Goal: Task Accomplishment & Management: Manage account settings

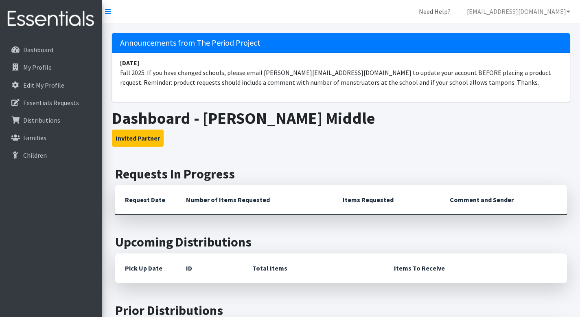
click at [457, 10] on link "Need Help?" at bounding box center [435, 11] width 45 height 16
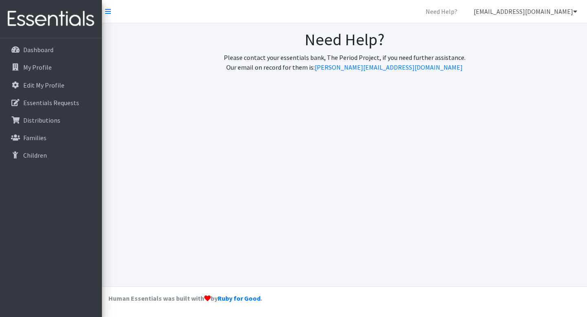
click at [543, 11] on link "[EMAIL_ADDRESS][DOMAIN_NAME]" at bounding box center [525, 11] width 116 height 16
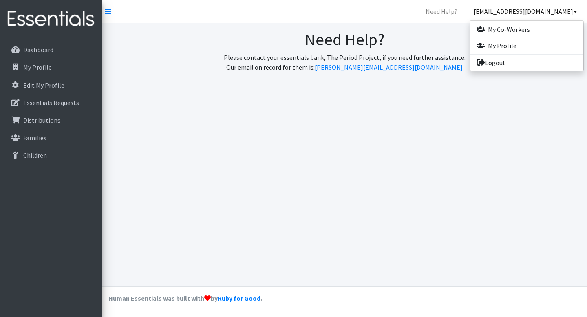
click at [444, 25] on div "Need Help? Please contact your essentials bank, The Period Project, if you need…" at bounding box center [344, 54] width 485 height 62
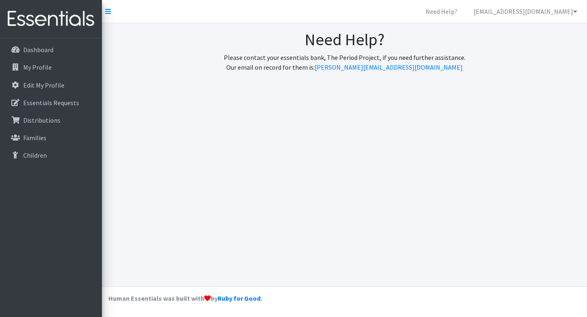
click at [262, 27] on div "Need Help? Please contact your essentials bank, The Period Project, if you need…" at bounding box center [344, 54] width 485 height 62
click at [46, 49] on p "Dashboard" at bounding box center [38, 50] width 30 height 8
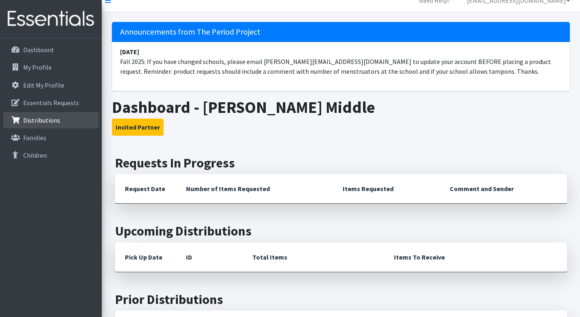
scroll to position [11, 0]
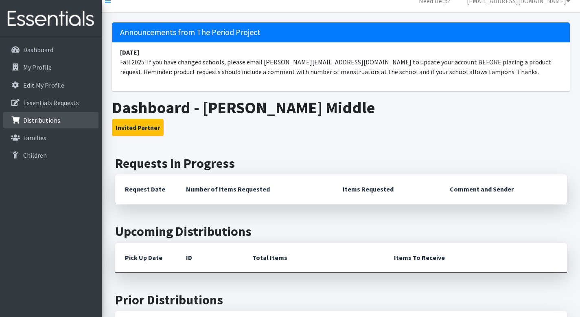
click at [44, 121] on p "Distributions" at bounding box center [41, 120] width 37 height 8
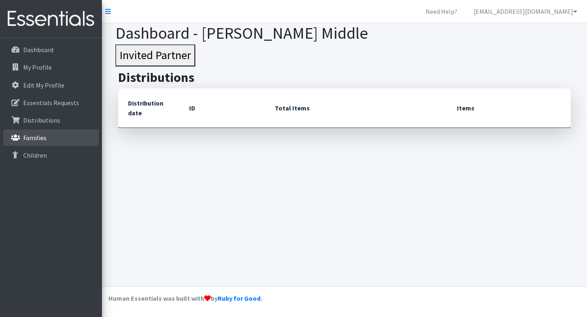
click at [36, 139] on p "Families" at bounding box center [34, 138] width 23 height 8
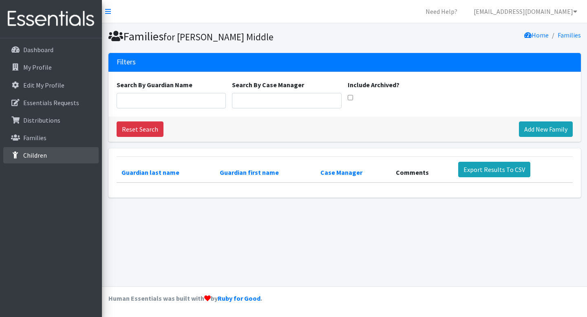
click at [38, 153] on p "Children" at bounding box center [35, 155] width 24 height 8
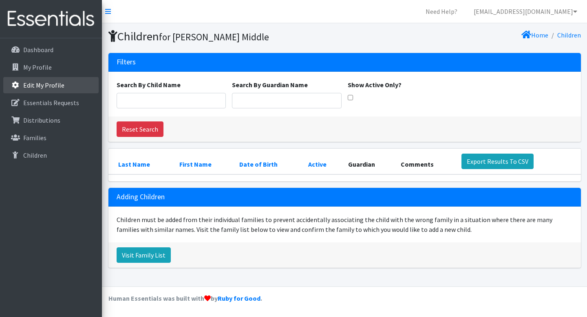
click at [35, 82] on p "Edit My Profile" at bounding box center [43, 85] width 41 height 8
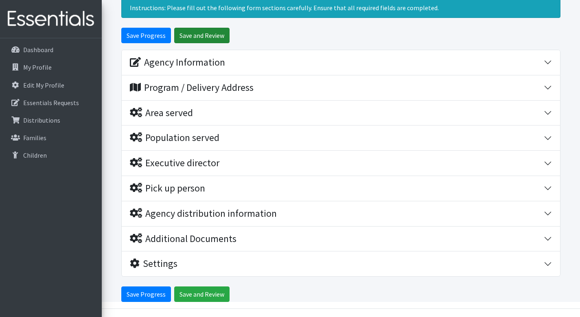
scroll to position [35, 0]
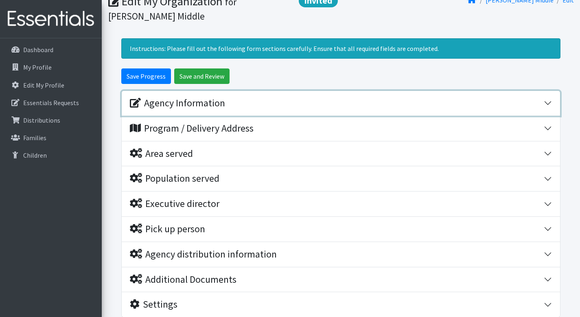
click at [160, 103] on div "Agency Information" at bounding box center [177, 103] width 95 height 12
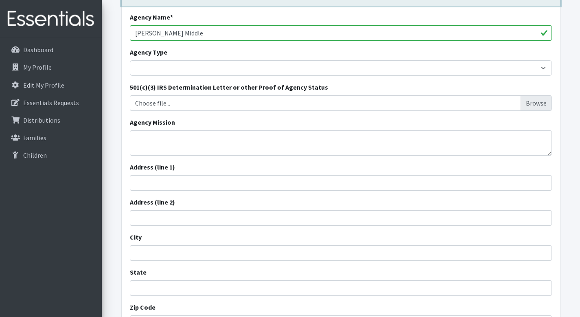
scroll to position [108, 0]
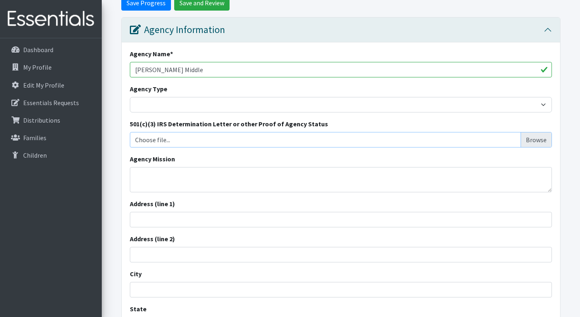
click at [538, 140] on input "Choose file..." at bounding box center [341, 139] width 416 height 15
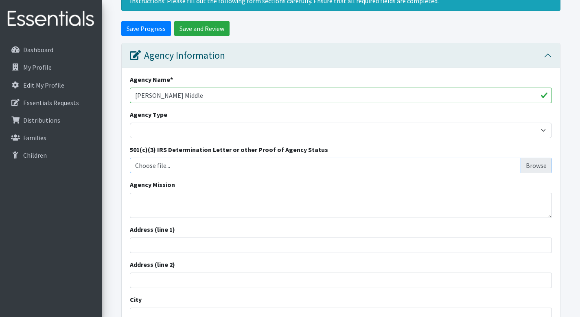
scroll to position [59, 0]
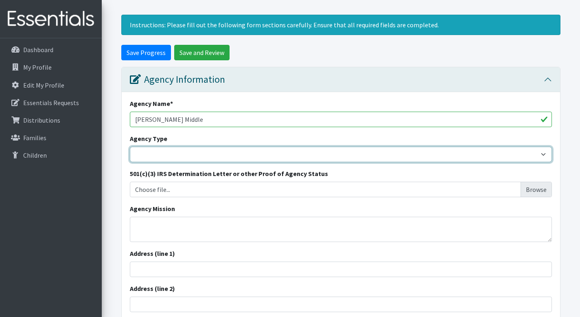
click at [215, 154] on select "Basic Needs Bank Career technical training [MEDICAL_DATA] resource center [DEMO…" at bounding box center [341, 154] width 422 height 15
select select "ms"
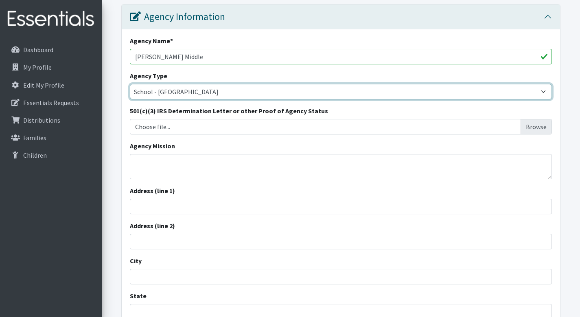
scroll to position [122, 0]
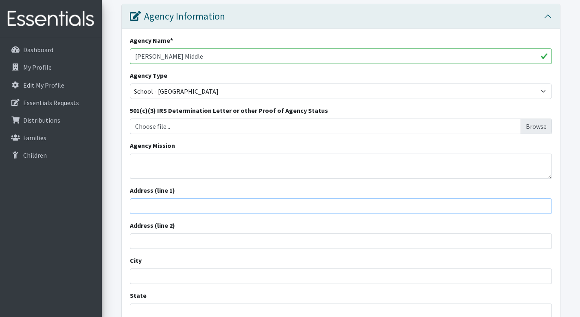
click at [195, 207] on input "Address (line 1)" at bounding box center [341, 205] width 422 height 15
type input "467 S CHURCH"
type input "SPARTANBURG"
type input "South Carolina"
type input "29306"
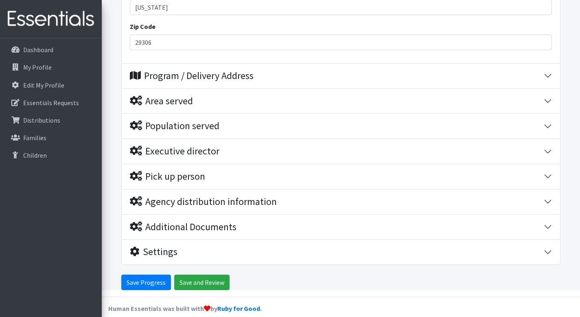
scroll to position [436, 0]
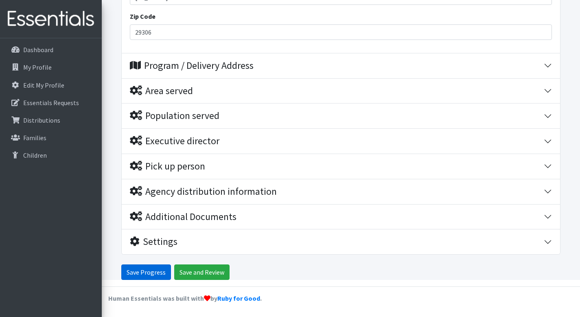
click at [154, 273] on input "Save Progress" at bounding box center [146, 271] width 50 height 15
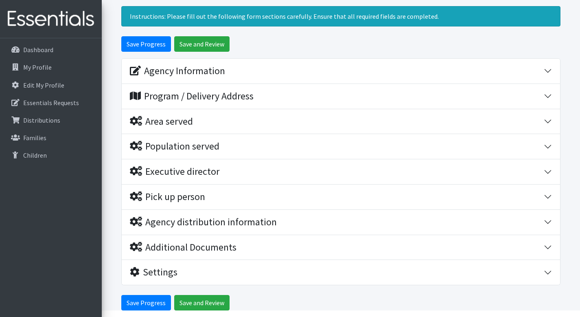
scroll to position [125, 0]
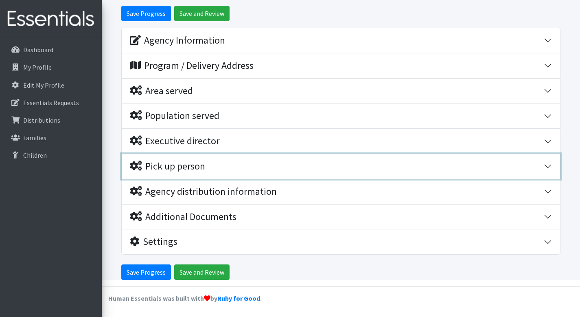
click at [165, 168] on div "Pick up person" at bounding box center [167, 166] width 75 height 12
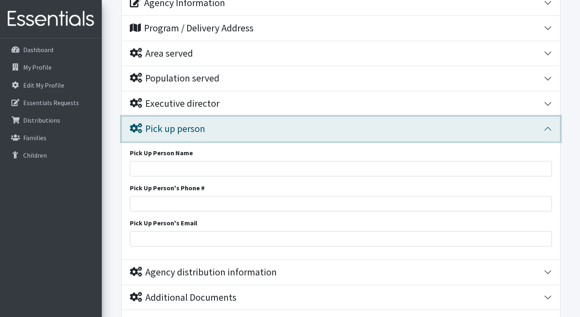
scroll to position [84, 0]
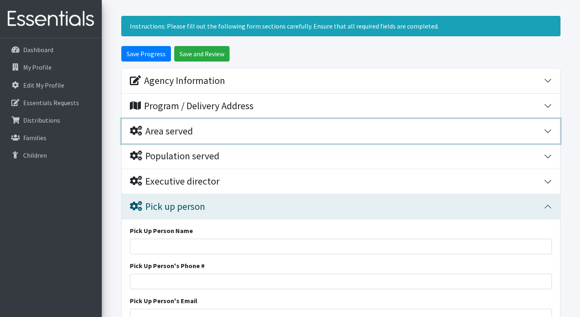
click at [168, 130] on div "Area served" at bounding box center [161, 131] width 63 height 12
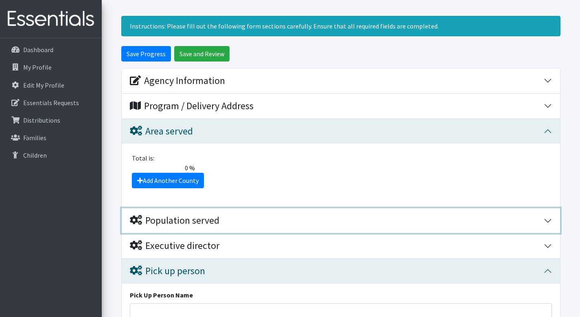
click at [159, 220] on div "Population served" at bounding box center [175, 221] width 90 height 12
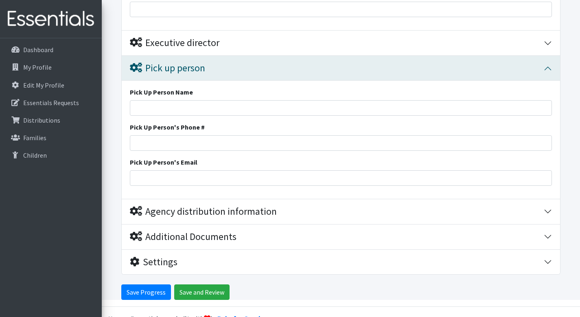
scroll to position [918, 0]
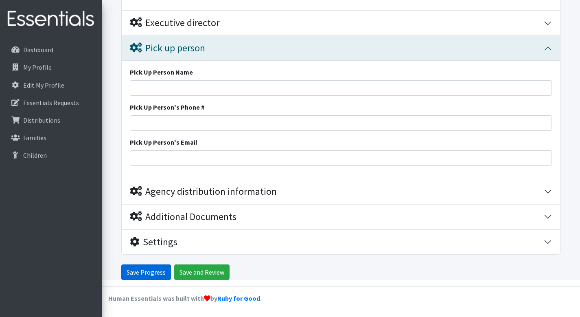
click at [163, 271] on input "Save Progress" at bounding box center [146, 271] width 50 height 15
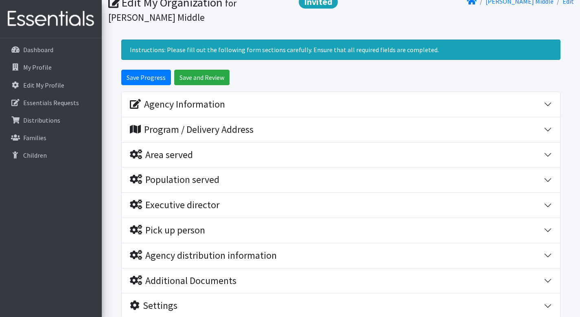
scroll to position [106, 0]
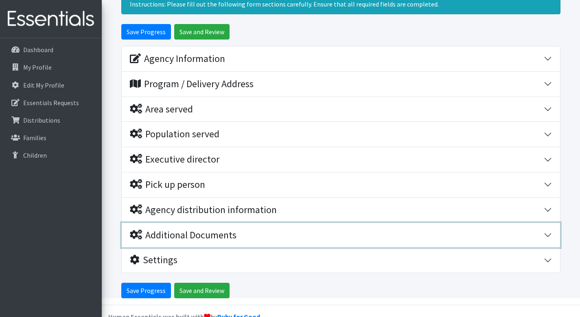
click at [176, 236] on div "Additional Documents" at bounding box center [183, 235] width 107 height 12
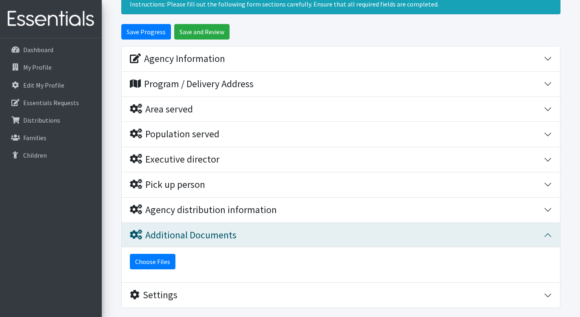
click at [155, 260] on button "Choose Files" at bounding box center [153, 261] width 46 height 15
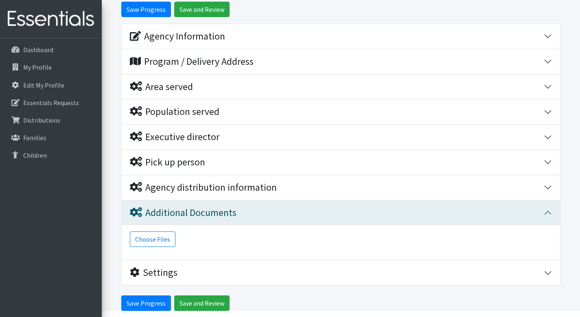
scroll to position [160, 0]
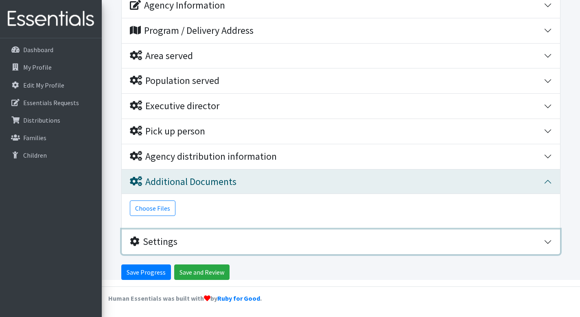
click at [136, 243] on icon "button" at bounding box center [135, 241] width 10 height 10
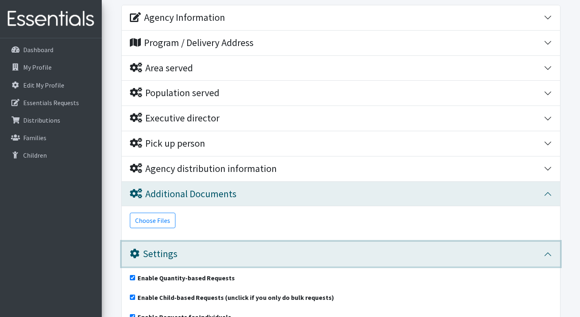
scroll to position [102, 0]
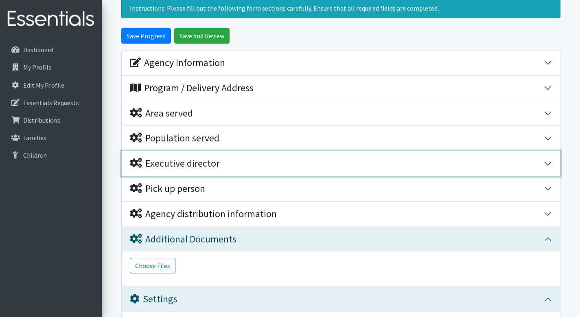
click at [142, 165] on icon "button" at bounding box center [136, 163] width 12 height 10
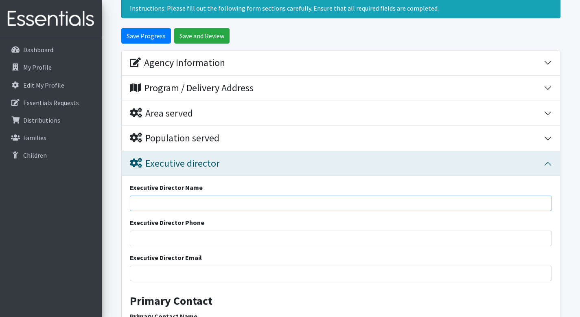
click at [154, 203] on input "Executive Director Name" at bounding box center [341, 203] width 422 height 15
click at [154, 202] on input "Executive Director Name" at bounding box center [341, 203] width 422 height 15
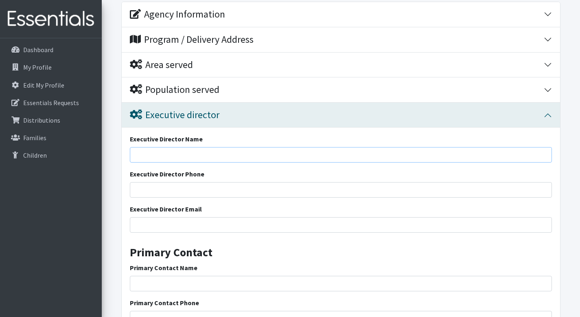
scroll to position [153, 0]
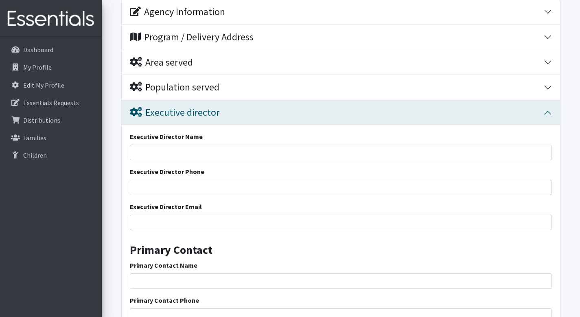
click at [66, 205] on div "Dashboard My Profile Edit My Profile Essentials Requests Distributions Families…" at bounding box center [51, 185] width 102 height 294
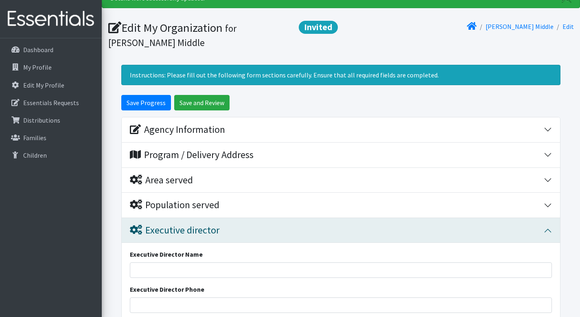
scroll to position [0, 0]
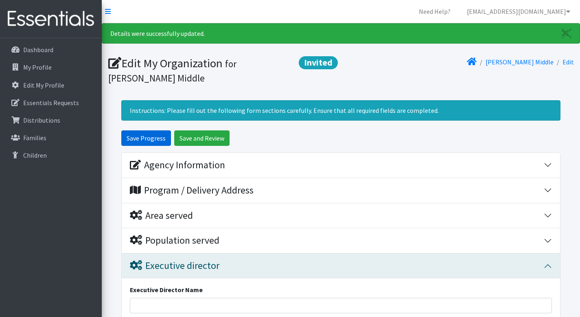
click at [156, 139] on input "Save Progress" at bounding box center [146, 137] width 50 height 15
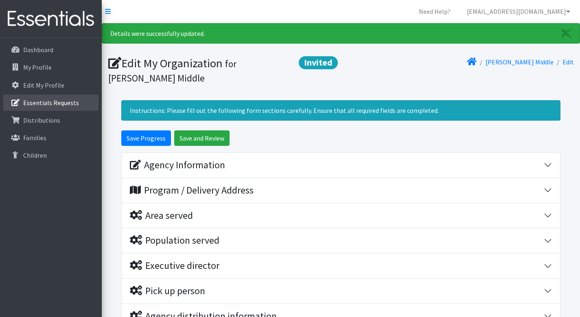
click at [31, 101] on p "Essentials Requests" at bounding box center [51, 103] width 56 height 8
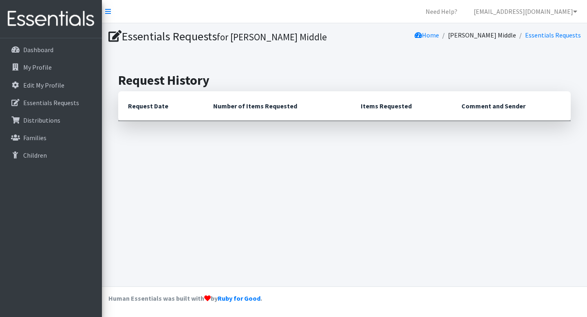
click at [149, 105] on th "Request Date" at bounding box center [160, 106] width 85 height 30
click at [162, 37] on h1 "Essentials Requests for Carver Middle" at bounding box center [224, 36] width 233 height 14
click at [112, 37] on icon at bounding box center [114, 37] width 13 height 12
click at [535, 35] on link "Essentials Requests" at bounding box center [553, 35] width 56 height 8
click at [535, 34] on link "Essentials Requests" at bounding box center [553, 35] width 56 height 8
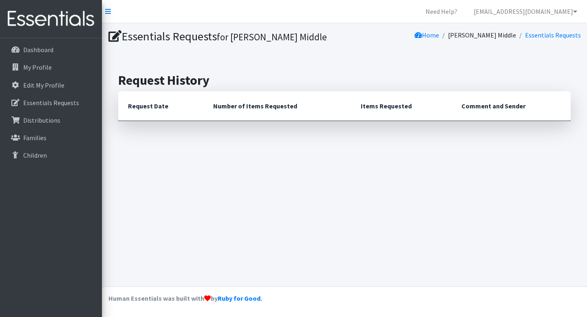
click at [493, 39] on link "[PERSON_NAME] Middle" at bounding box center [482, 35] width 68 height 8
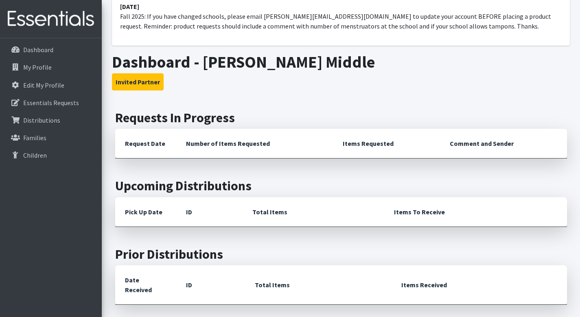
scroll to position [1, 0]
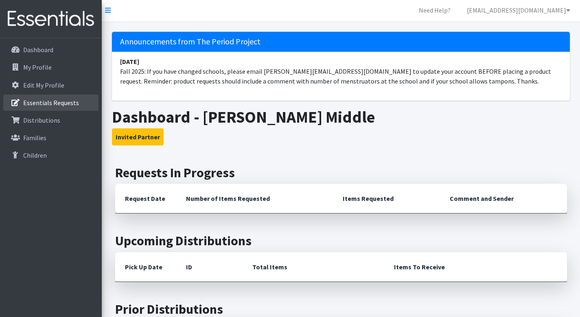
click at [48, 101] on p "Essentials Requests" at bounding box center [51, 103] width 56 height 8
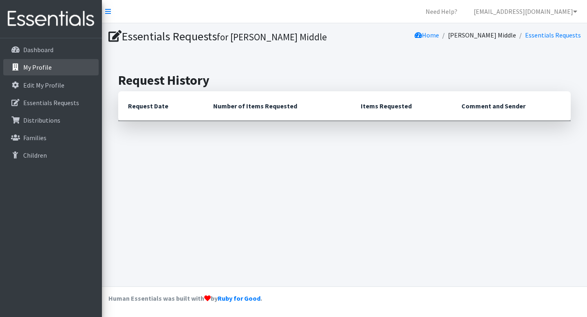
click at [45, 68] on p "My Profile" at bounding box center [37, 67] width 29 height 8
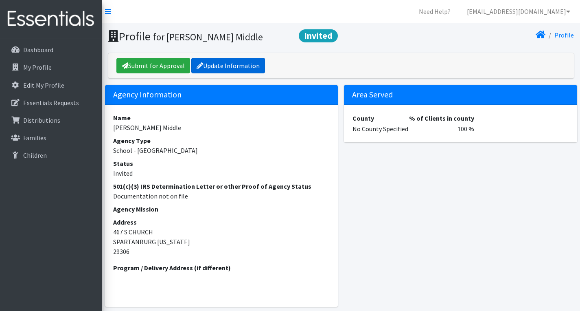
click at [229, 64] on link "Update Information" at bounding box center [228, 65] width 74 height 15
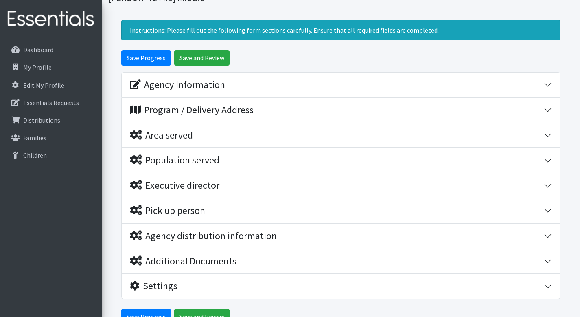
scroll to position [98, 0]
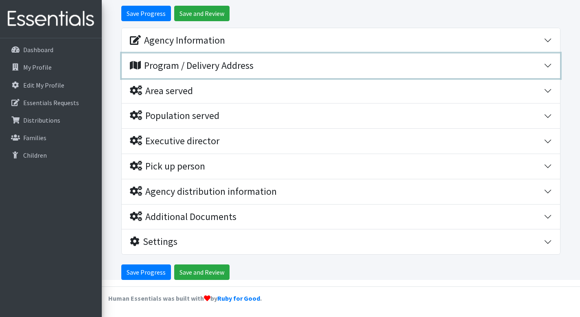
click at [168, 65] on div "Program / Delivery Address" at bounding box center [192, 66] width 124 height 12
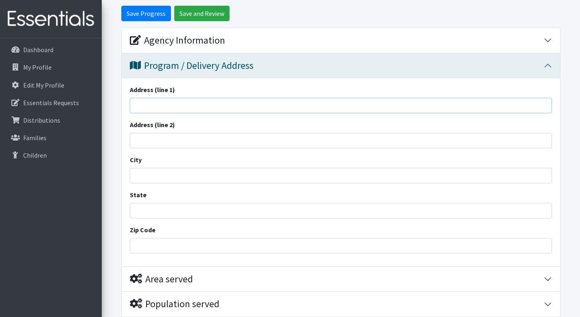
click at [174, 106] on input "Address (line 1)" at bounding box center [341, 105] width 422 height 15
type input "467 S CHURCH"
type input "[GEOGRAPHIC_DATA]"
type input "[US_STATE]"
type input "29306"
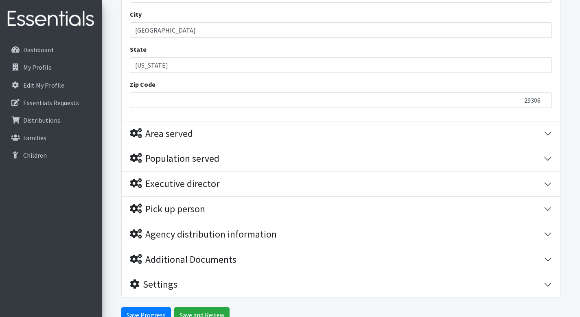
scroll to position [286, 0]
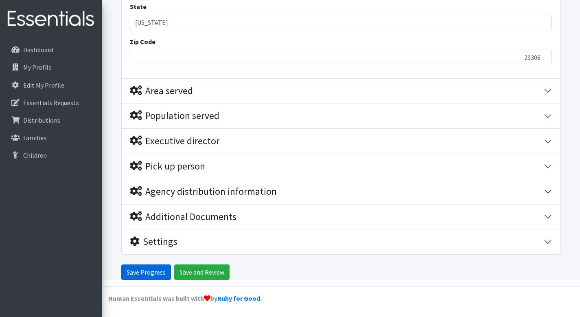
click at [162, 273] on input "Save Progress" at bounding box center [146, 271] width 50 height 15
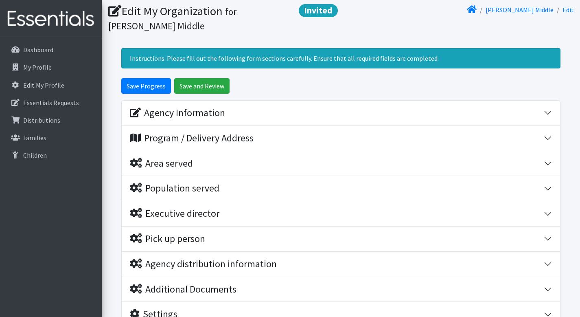
scroll to position [79, 0]
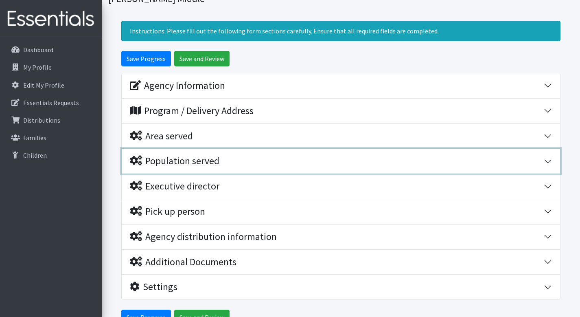
click at [169, 160] on div "Population served" at bounding box center [175, 161] width 90 height 12
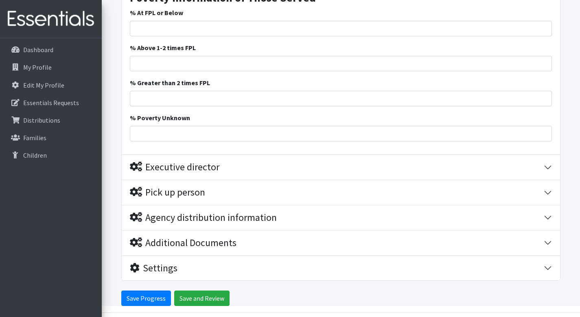
scroll to position [713, 0]
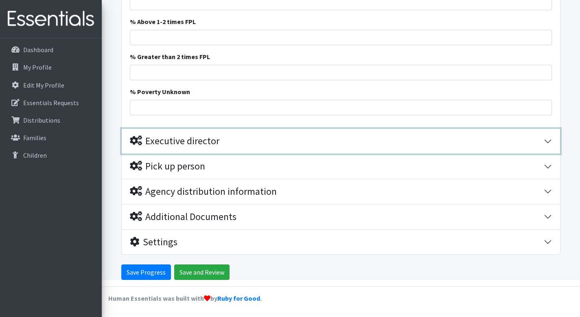
click at [174, 143] on div "Executive director" at bounding box center [175, 141] width 90 height 12
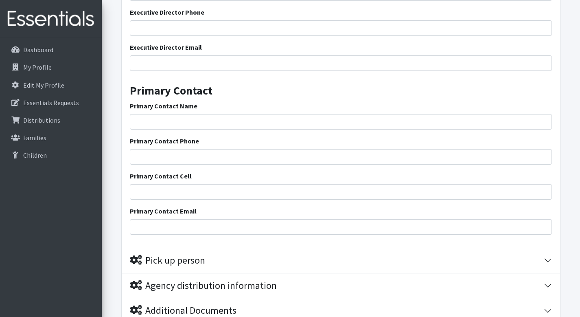
scroll to position [1002, 0]
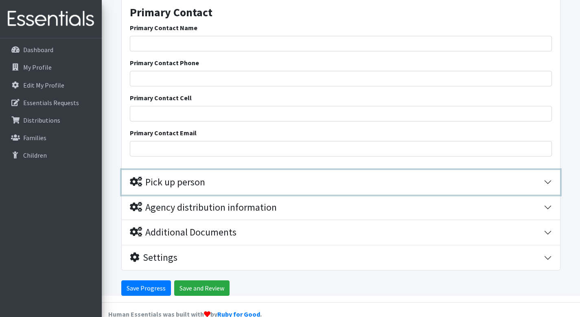
click at [170, 180] on div "Pick up person" at bounding box center [167, 182] width 75 height 12
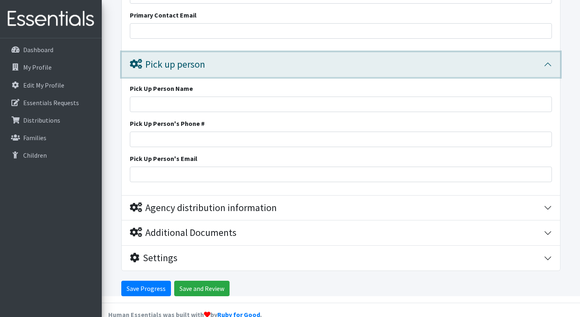
scroll to position [1120, 0]
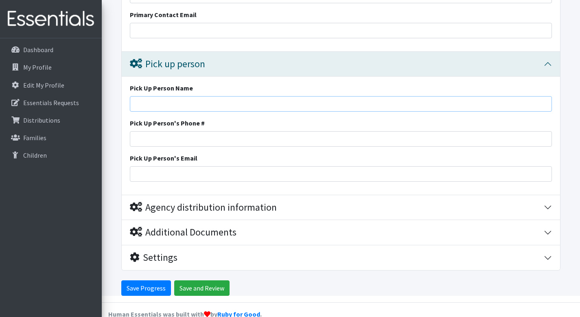
click at [158, 106] on input "Pick Up Person Name" at bounding box center [341, 103] width 422 height 15
type input "[PERSON_NAME]"
